Goal: Task Accomplishment & Management: Manage account settings

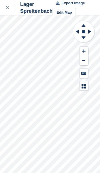
click at [11, 10] on div at bounding box center [10, 7] width 9 height 7
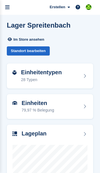
click at [11, 7] on link "menu" at bounding box center [7, 7] width 15 height 15
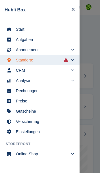
click at [40, 31] on span "Start" at bounding box center [43, 29] width 55 height 8
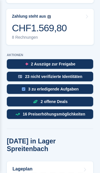
scroll to position [237, 0]
click at [83, 97] on div "2 offene Deals" at bounding box center [50, 102] width 87 height 10
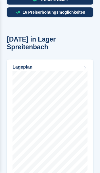
scroll to position [350, 0]
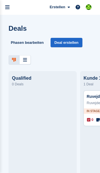
scroll to position [7, 0]
